Goal: Find specific page/section: Find specific page/section

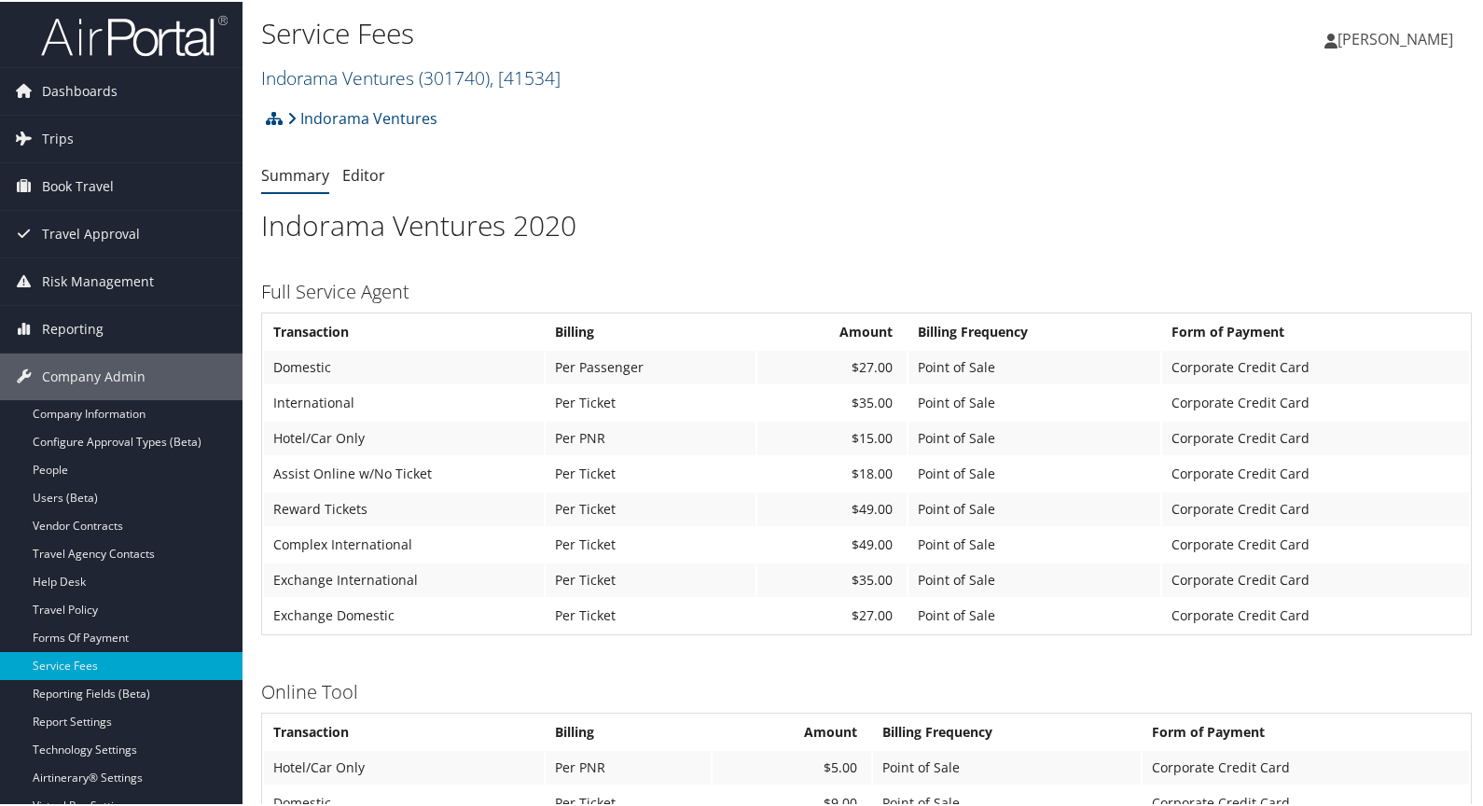
click at [366, 75] on link "Indorama Ventures ( 301740 ) , [ 41534 ]" at bounding box center [410, 75] width 299 height 25
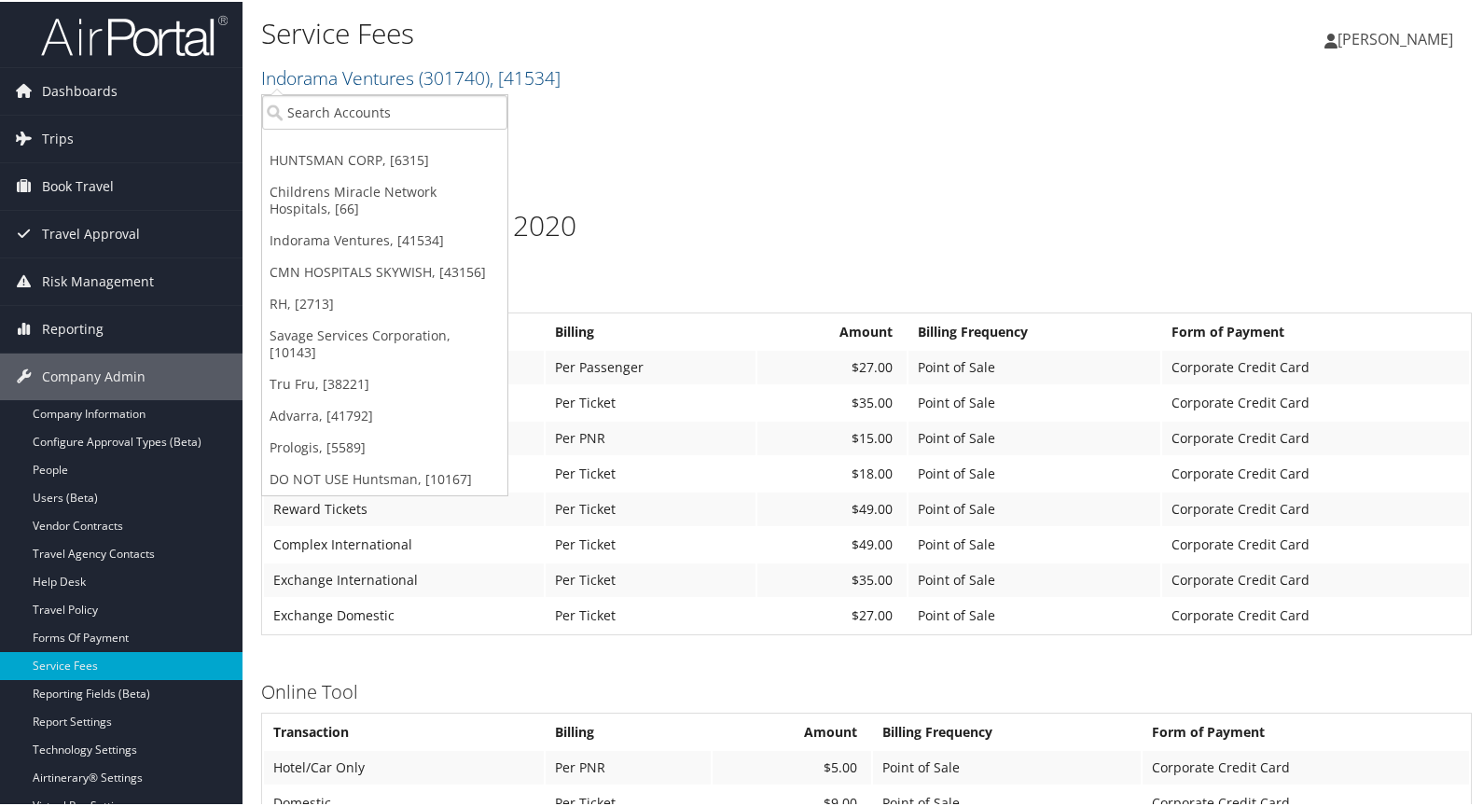
click at [730, 95] on div "Service Fees Indorama Ventures ( 301740 ) , [ 41534 ] HUNTSMAN CORP, [6315] Chi…" at bounding box center [664, 53] width 807 height 89
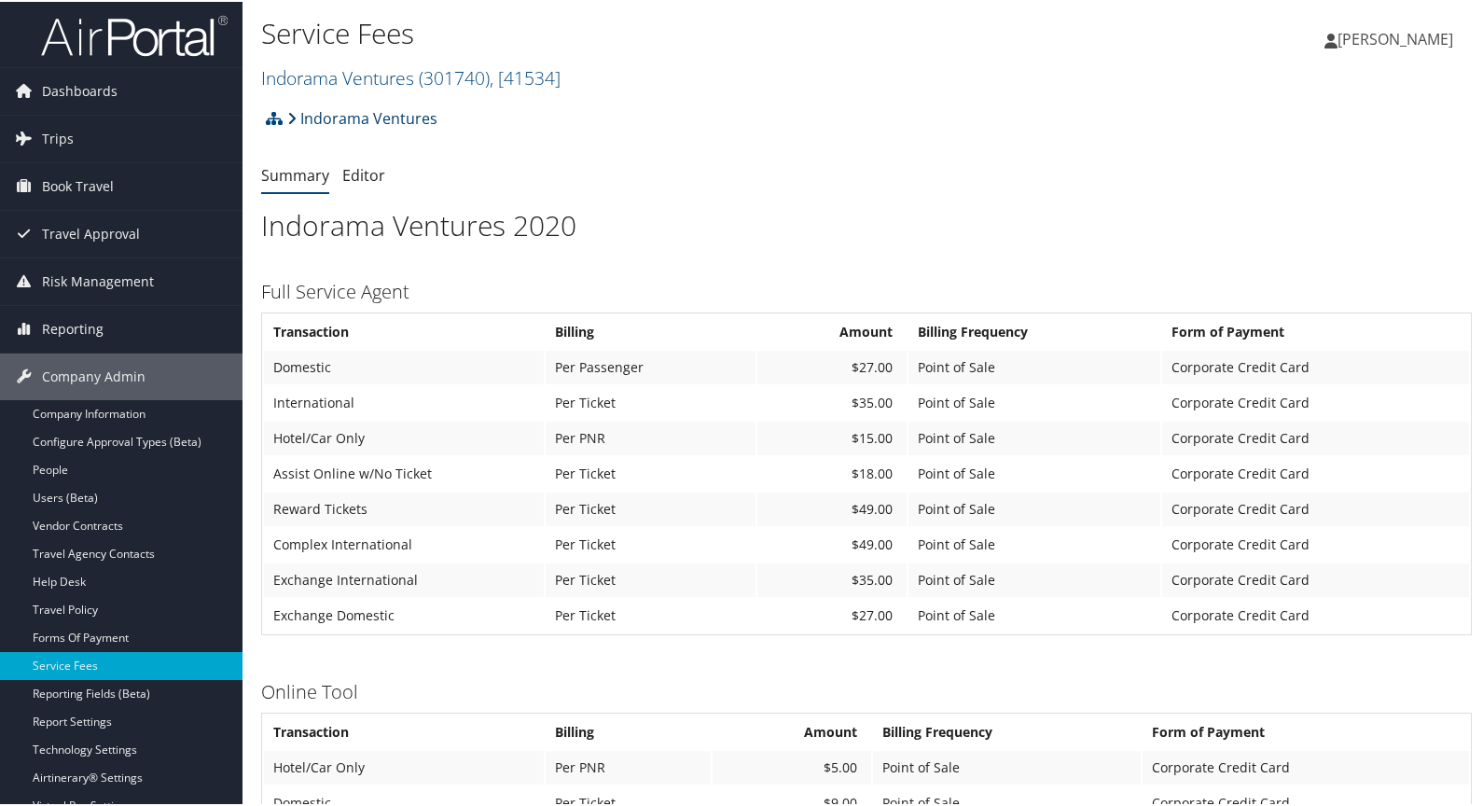
click at [329, 116] on link "Indorama Ventures" at bounding box center [362, 116] width 150 height 37
